Goal: Navigation & Orientation: Find specific page/section

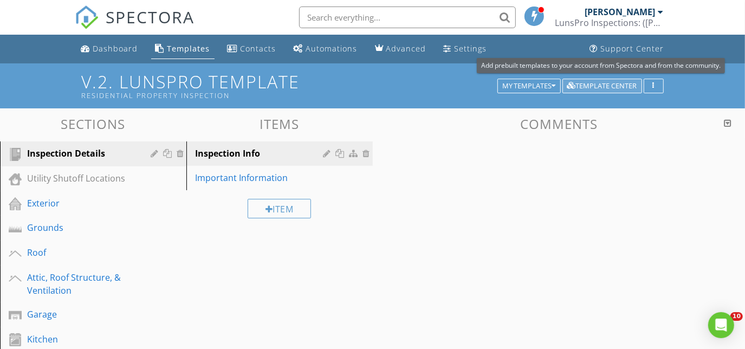
click at [603, 87] on div "Template Center" at bounding box center [602, 86] width 70 height 8
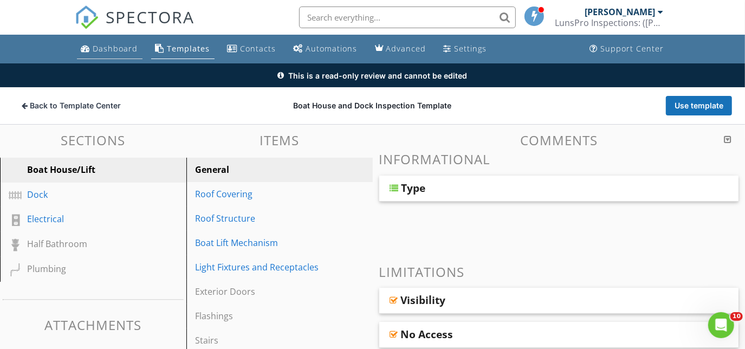
click at [112, 49] on div "Dashboard" at bounding box center [115, 48] width 45 height 10
